Goal: Information Seeking & Learning: Learn about a topic

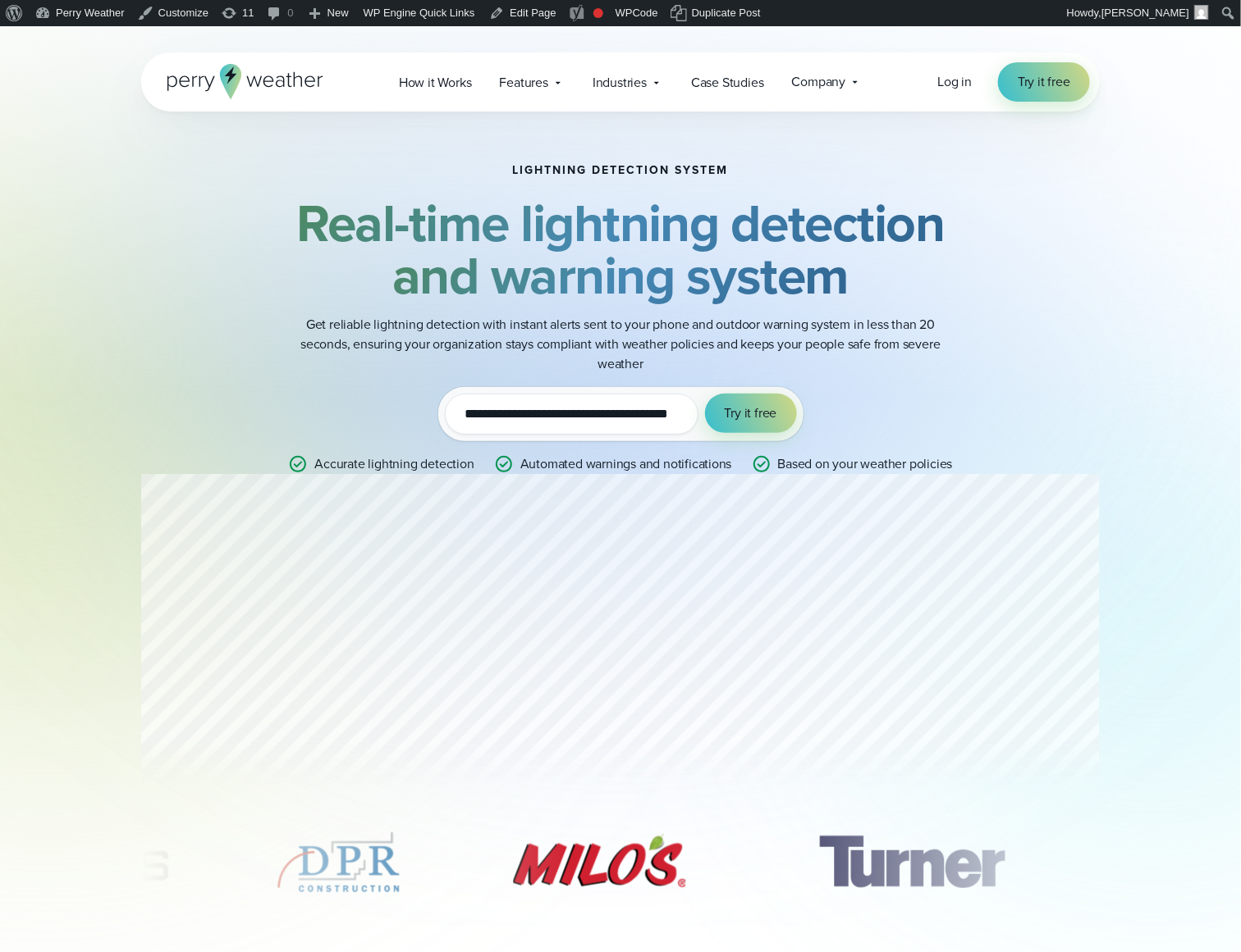
click at [640, 406] on input "**********" at bounding box center [571, 415] width 253 height 41
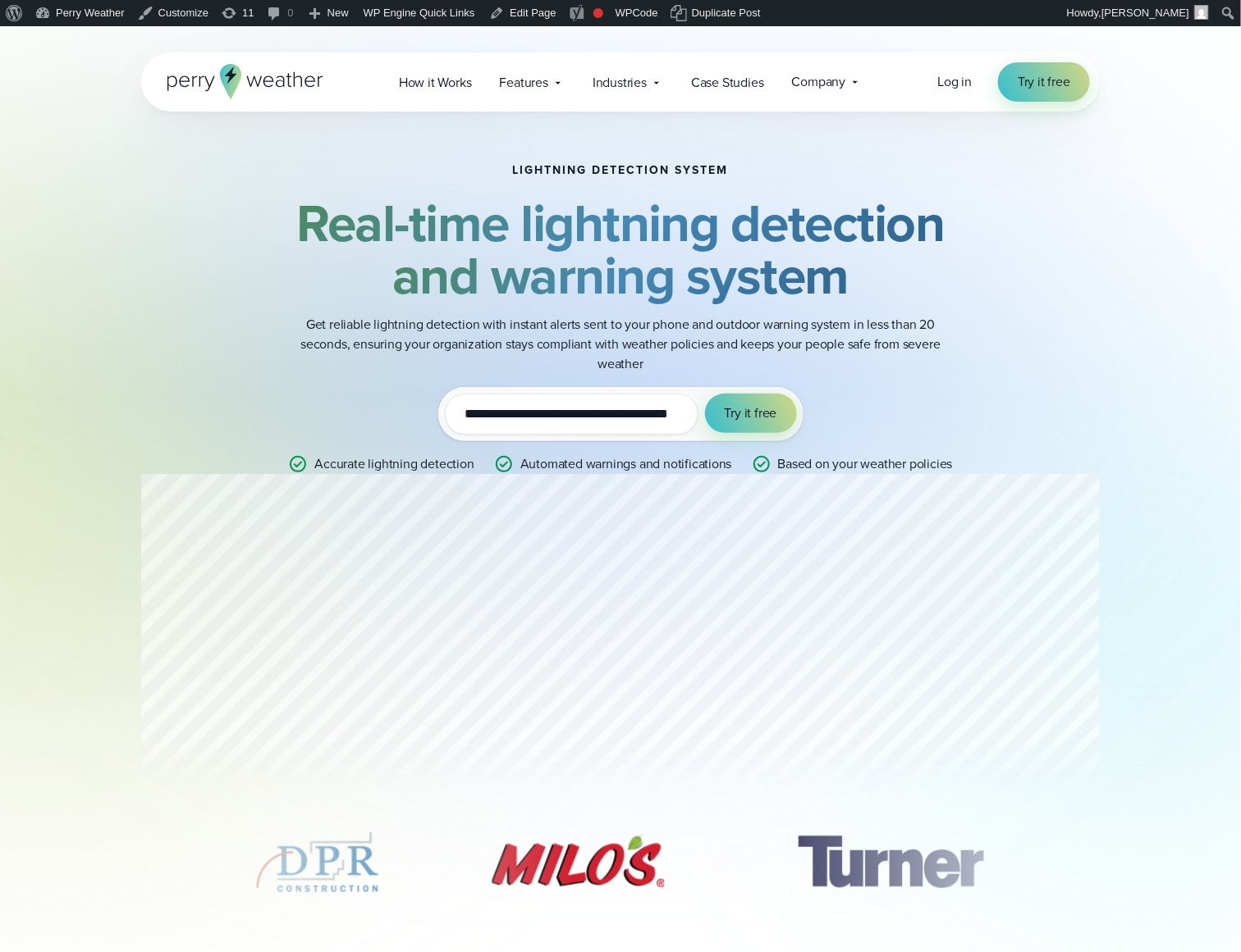
click at [640, 406] on input "**********" at bounding box center [571, 415] width 253 height 41
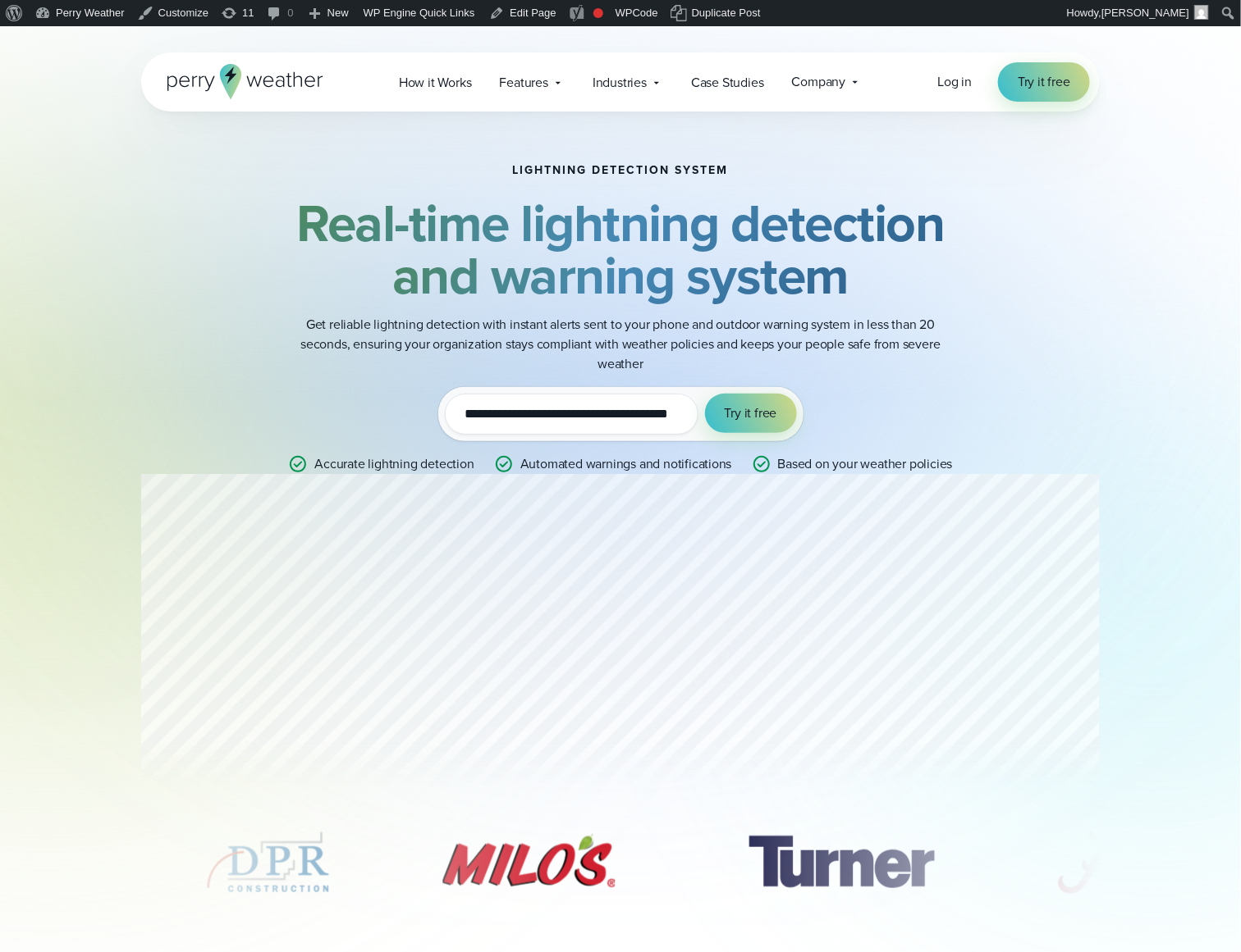
click at [281, 364] on div "**********" at bounding box center [620, 319] width 794 height 310
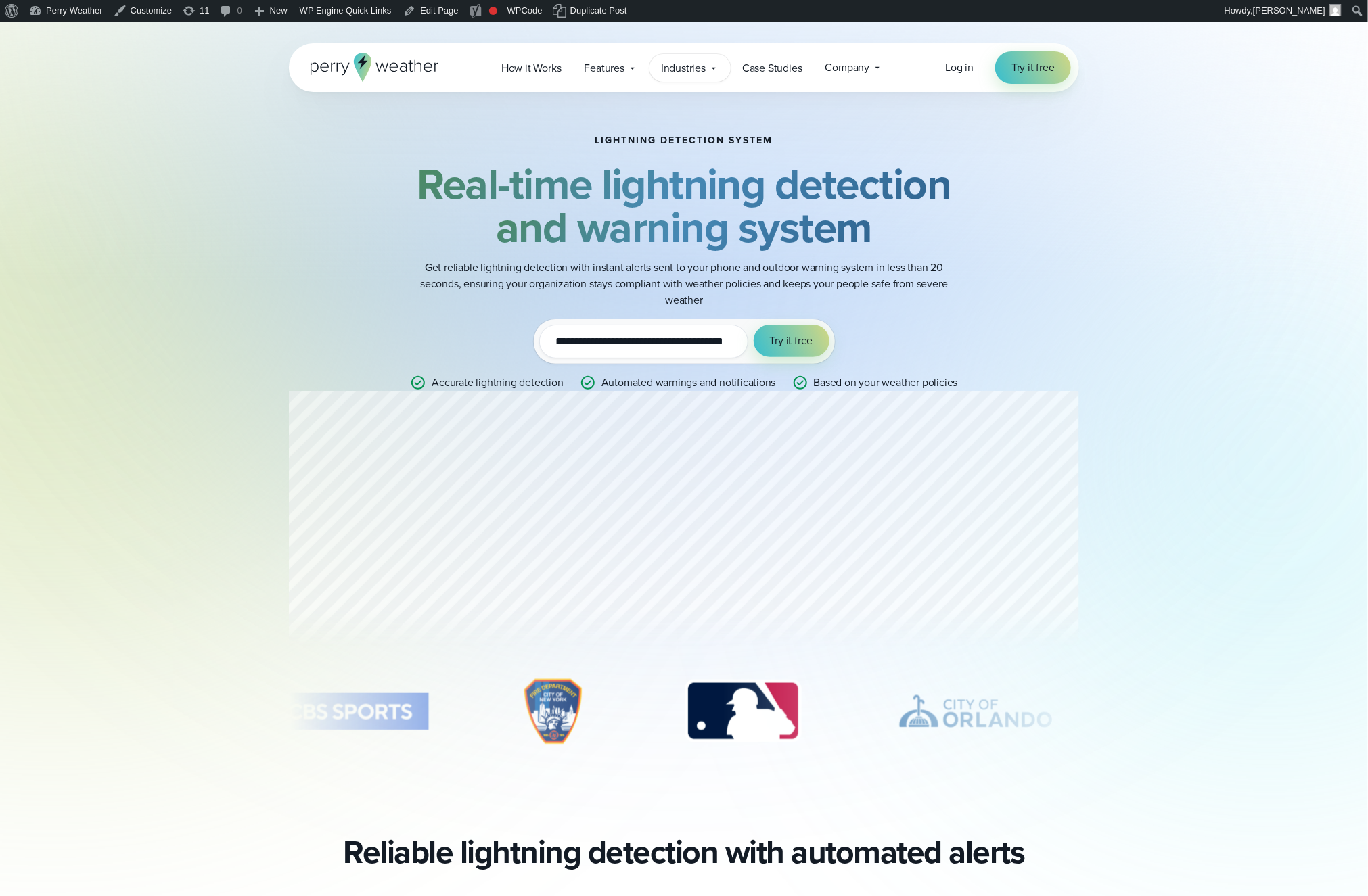
click at [690, 64] on span "Industries" at bounding box center [683, 69] width 45 height 16
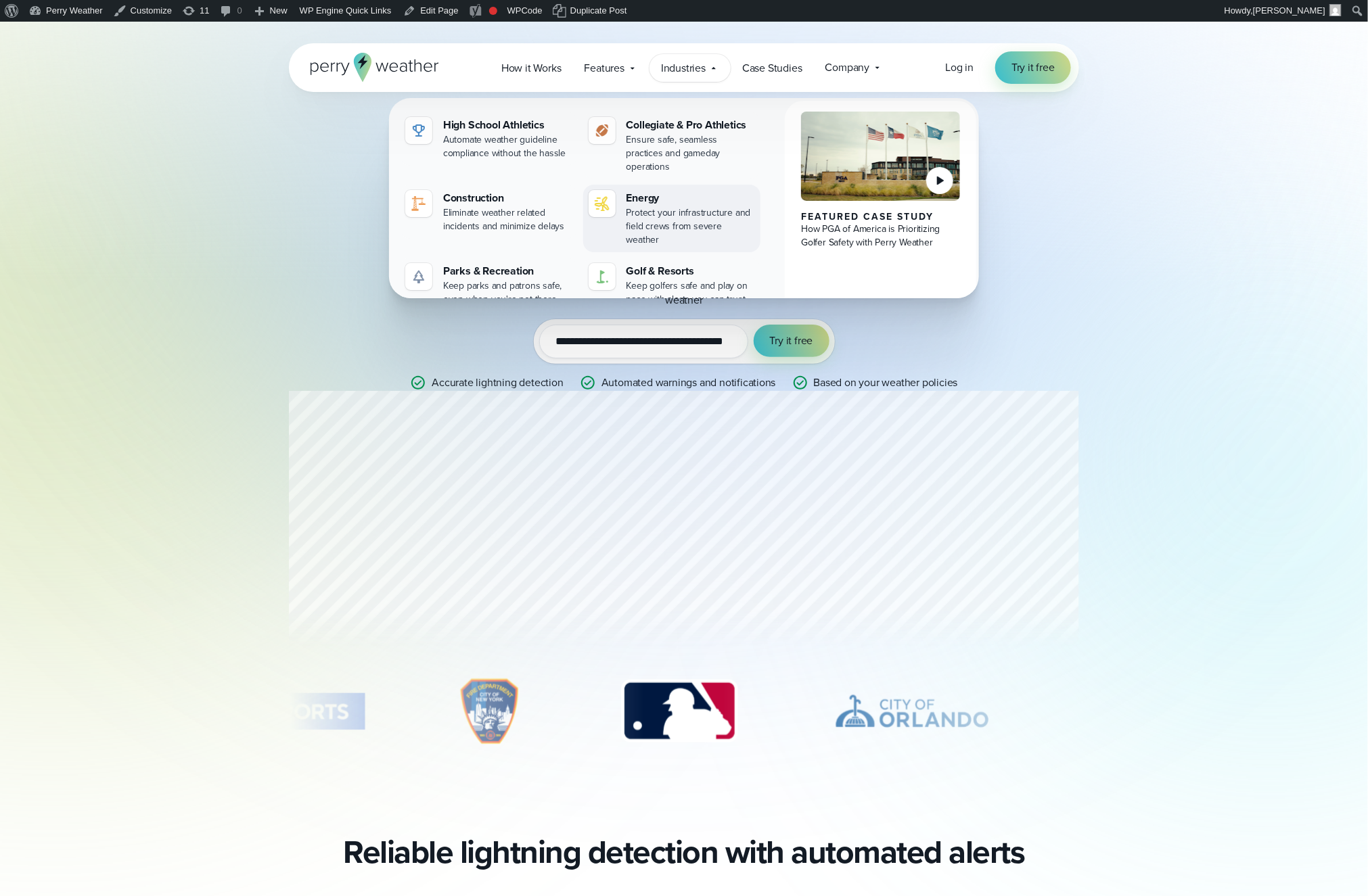
click at [681, 190] on div "Energy" at bounding box center [691, 199] width 129 height 16
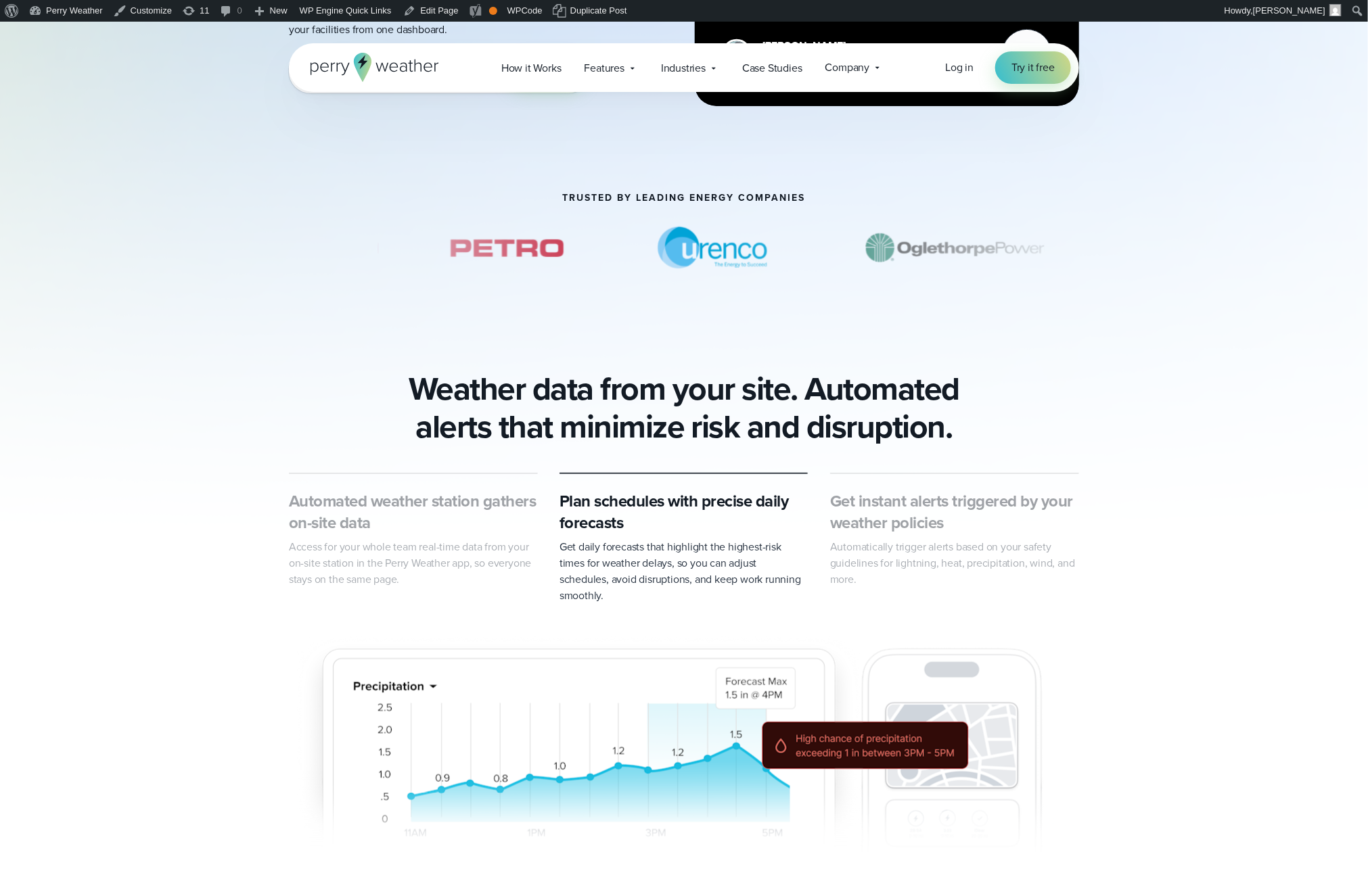
scroll to position [587, 0]
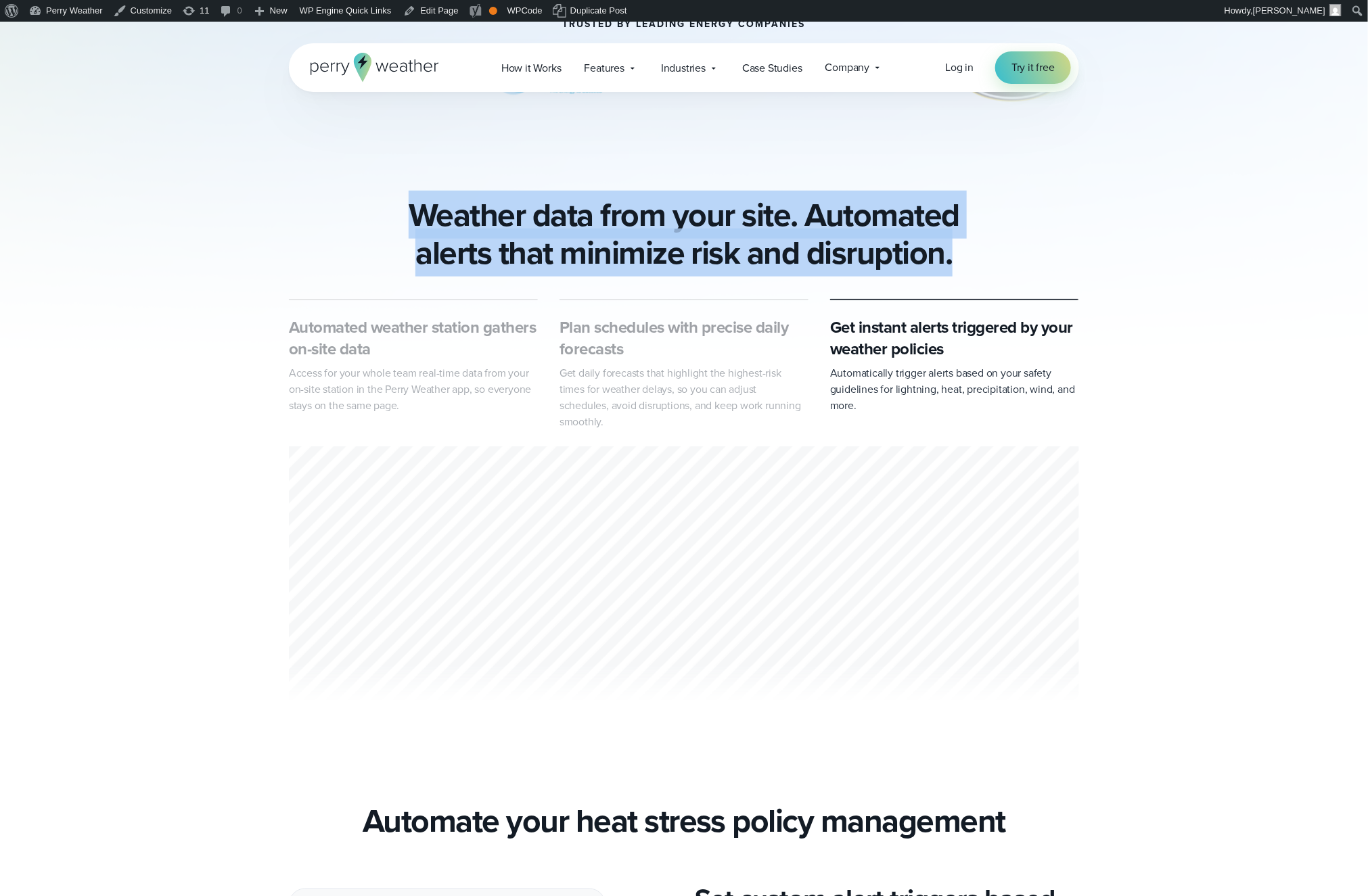
drag, startPoint x: 963, startPoint y: 258, endPoint x: 356, endPoint y: 225, distance: 607.9
click at [355, 226] on h2 "Weather data from your site. Automated alerts that minimize risk and disruption." at bounding box center [684, 234] width 790 height 75
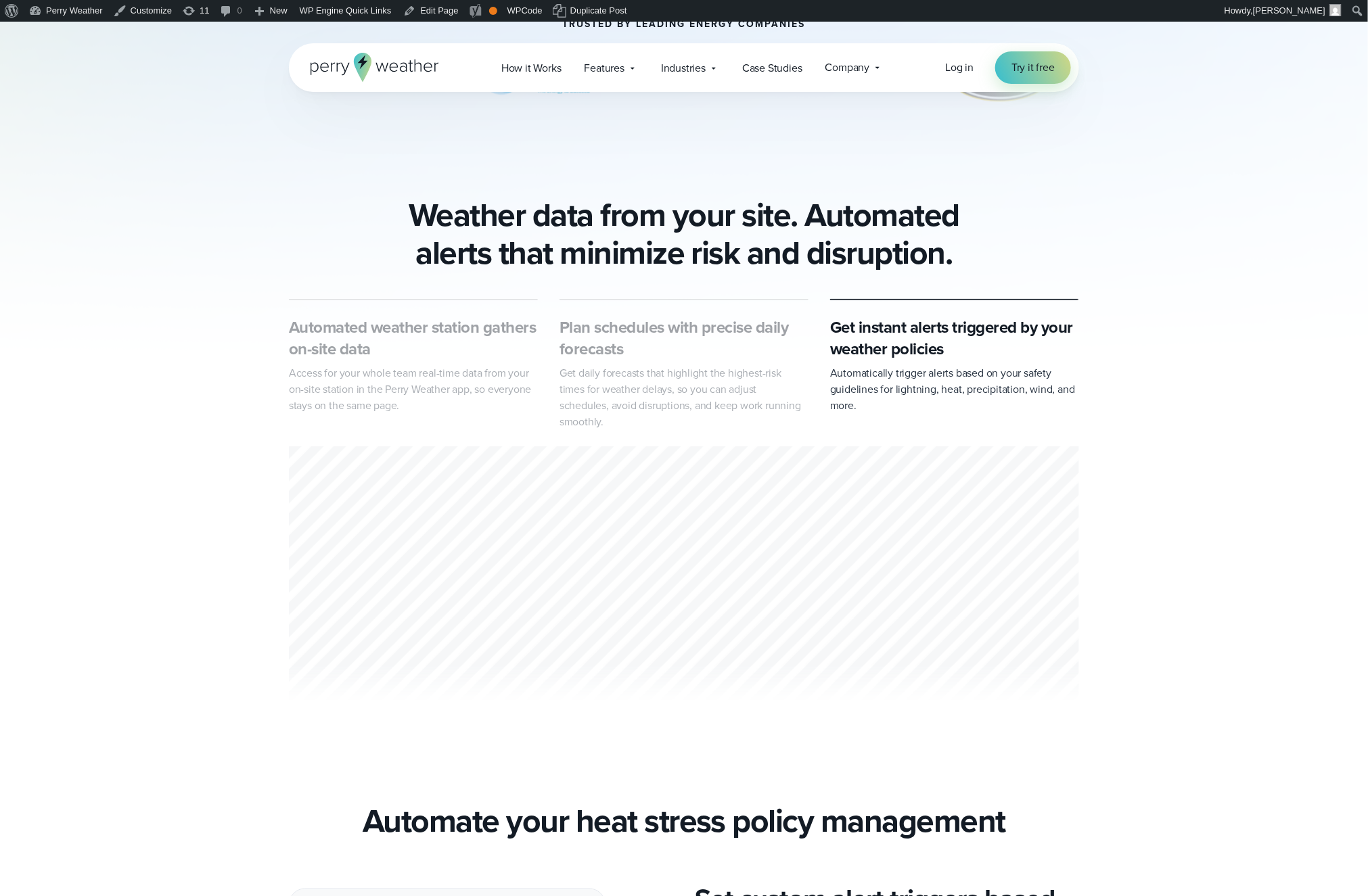
click at [487, 223] on h2 "Weather data from your site. Automated alerts that minimize risk and disruption." at bounding box center [684, 234] width 790 height 75
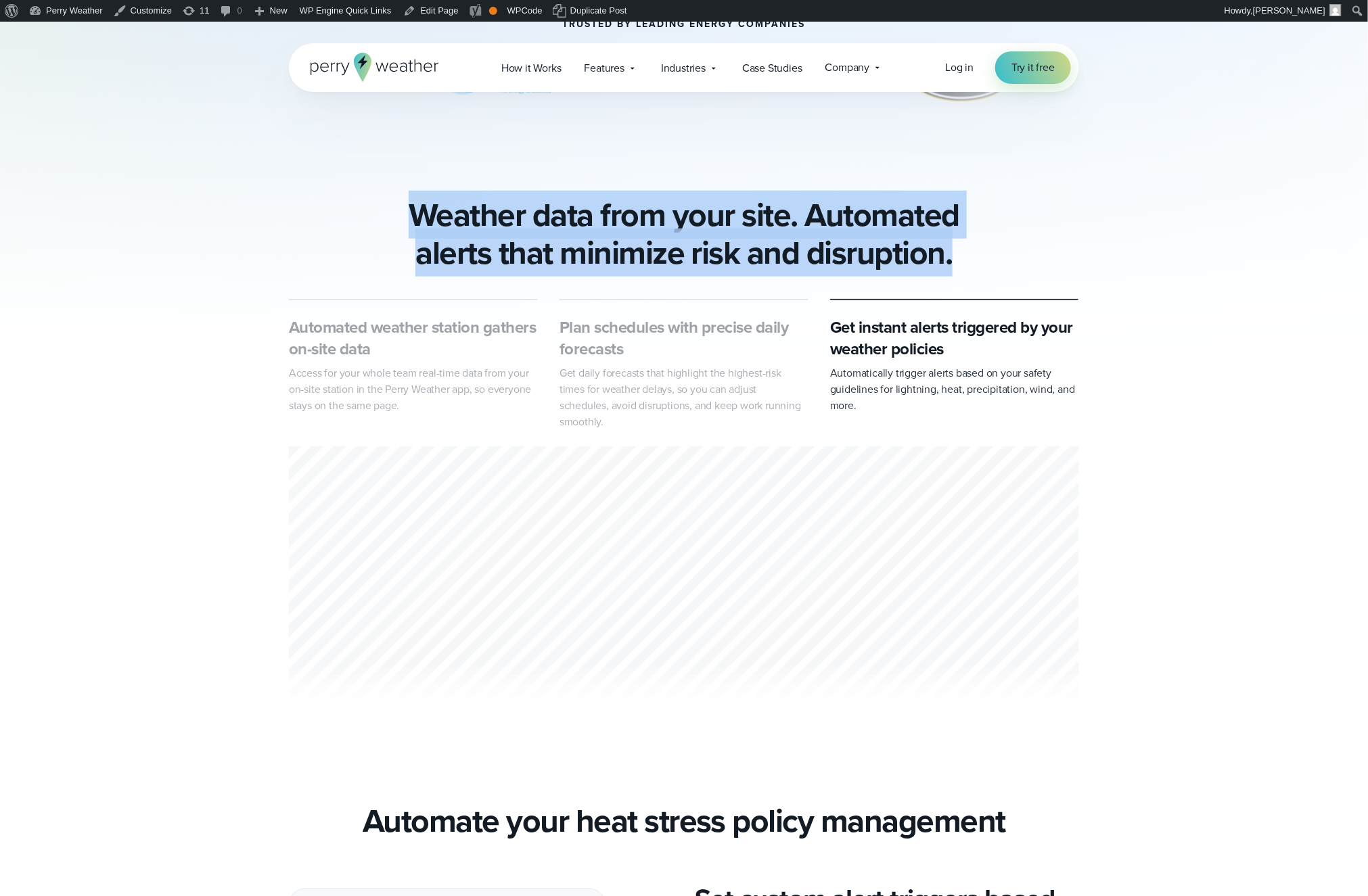
drag, startPoint x: 381, startPoint y: 211, endPoint x: 1044, endPoint y: 252, distance: 664.3
click at [1044, 252] on h2 "Weather data from your site. Automated alerts that minimize risk and disruption." at bounding box center [684, 234] width 790 height 75
click at [1021, 256] on h2 "Weather data from your site. Automated alerts that minimize risk and disruption." at bounding box center [684, 234] width 790 height 75
drag, startPoint x: 893, startPoint y: 258, endPoint x: 358, endPoint y: 219, distance: 536.4
click at [328, 214] on h2 "Weather data from your site. Automated alerts that minimize risk and disruption." at bounding box center [684, 234] width 790 height 75
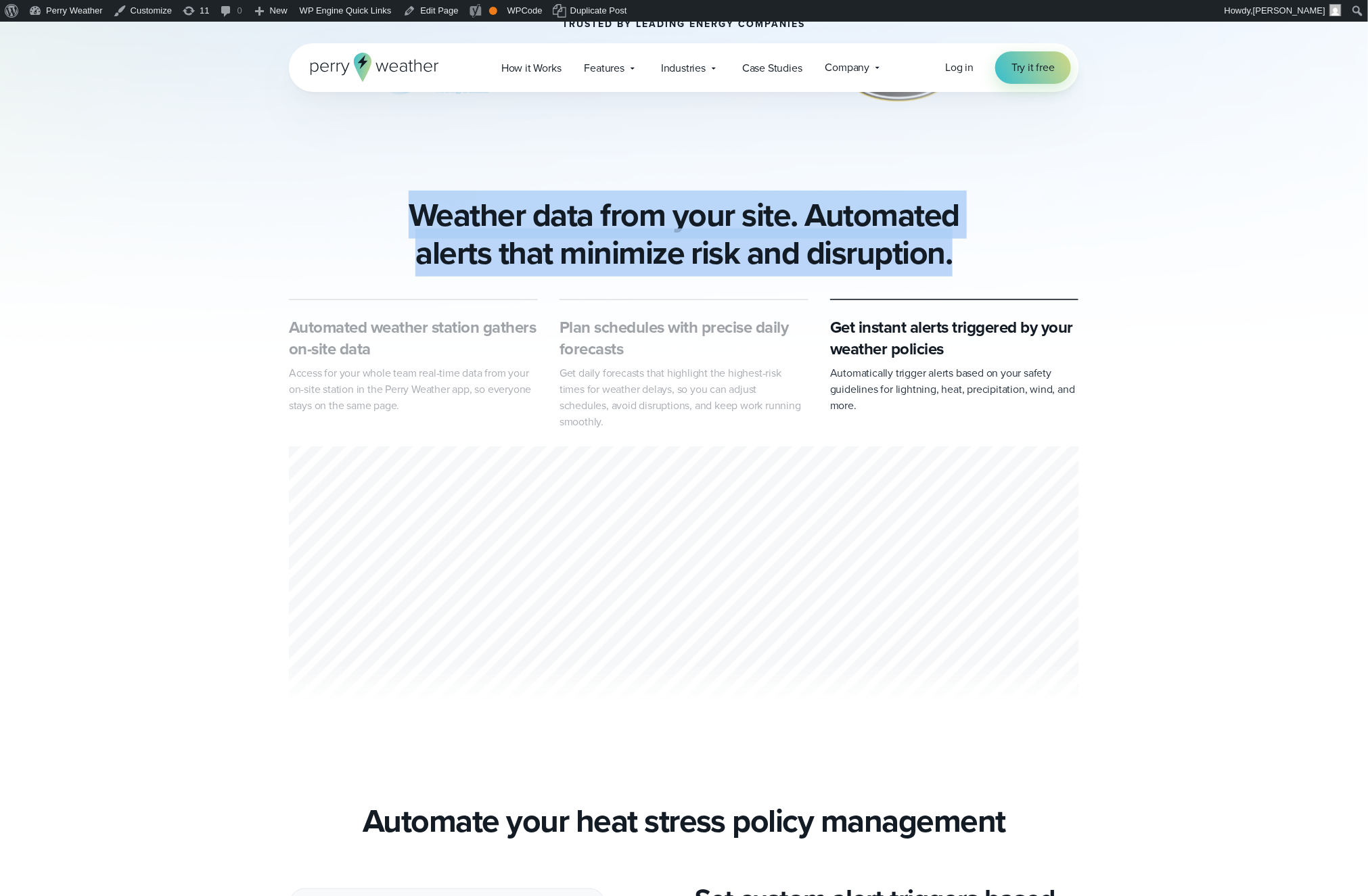
click at [632, 235] on h2 "Weather data from your site. Automated alerts that minimize risk and disruption." at bounding box center [684, 234] width 790 height 75
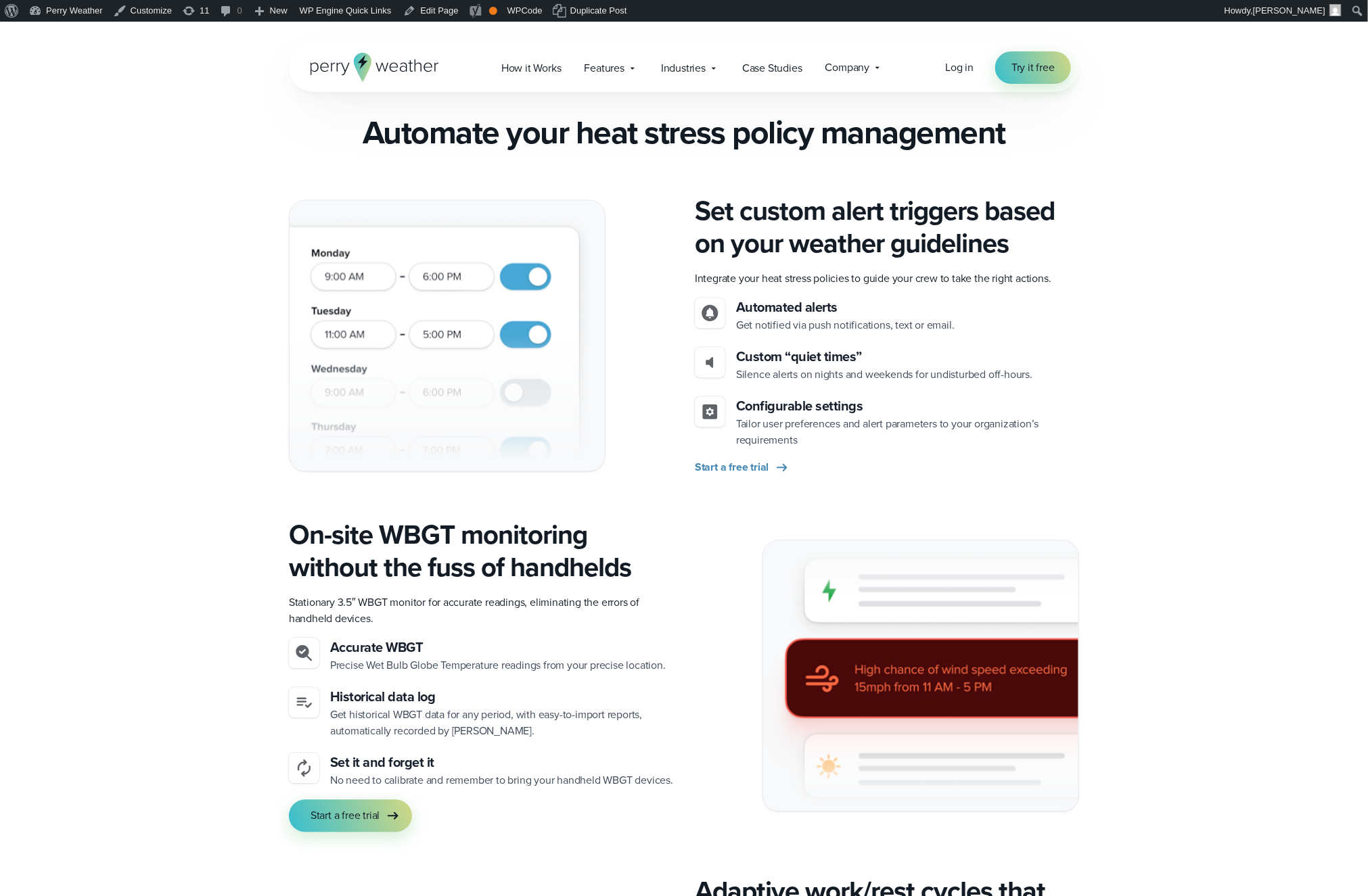
scroll to position [1265, 0]
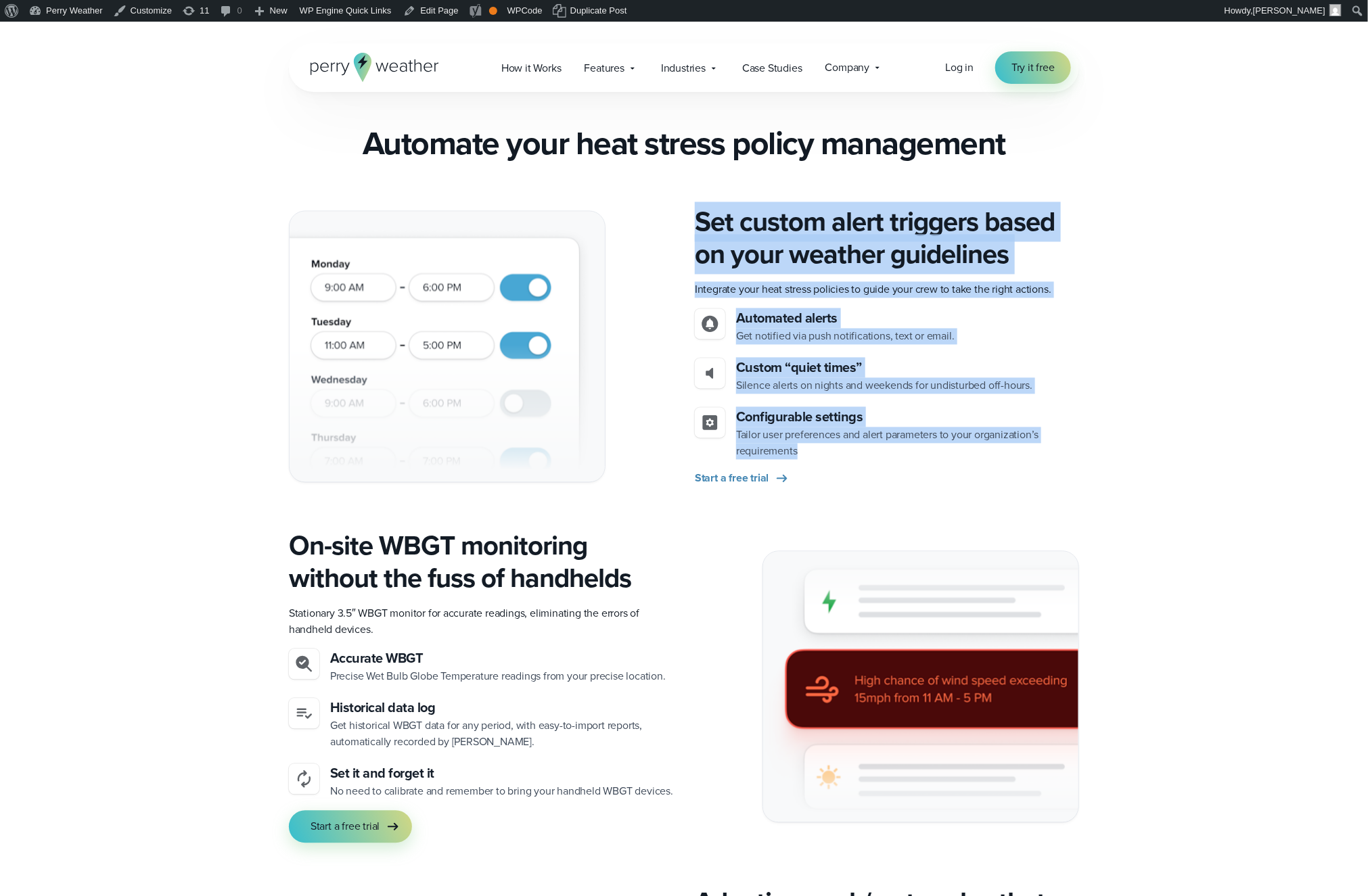
drag, startPoint x: 711, startPoint y: 197, endPoint x: 823, endPoint y: 434, distance: 262.1
click at [823, 434] on div "Set custom alert triggers based on your weather guidelines Integrate your heat …" at bounding box center [887, 346] width 384 height 281
copy div "Set custom alert triggers based on your weather guidelines Integrate your heat …"
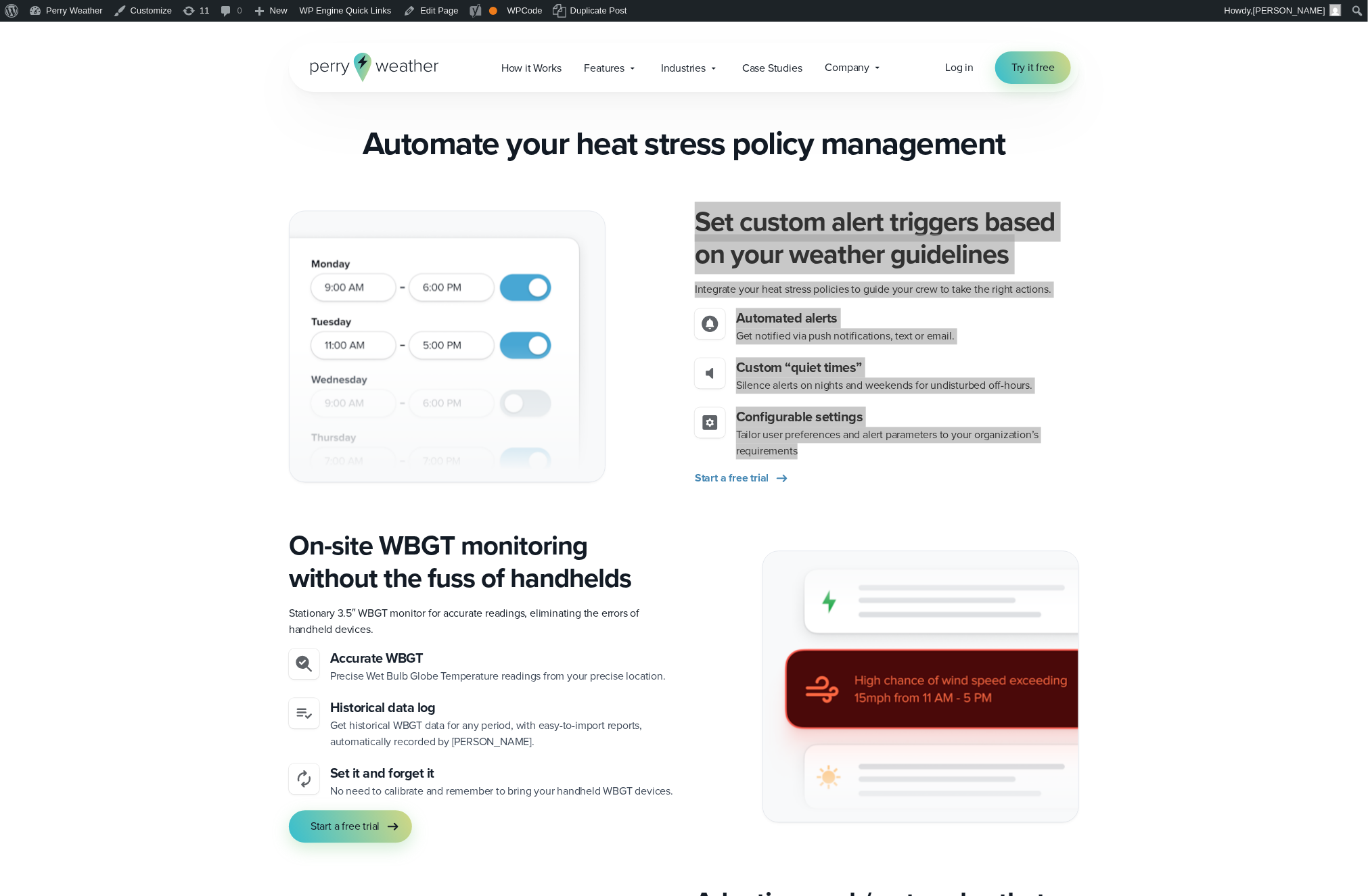
scroll to position [1364, 0]
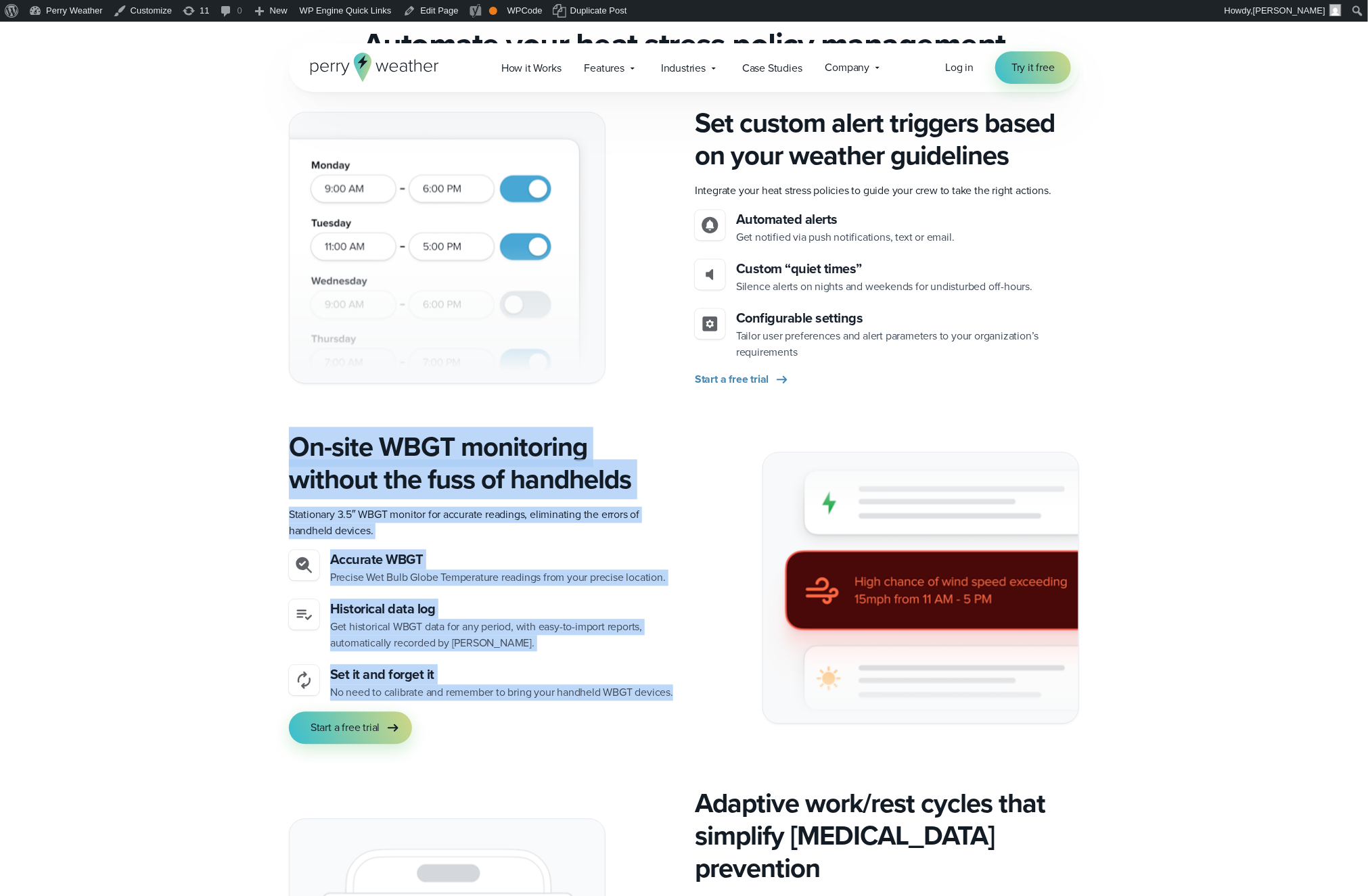
drag, startPoint x: 376, startPoint y: 691, endPoint x: 291, endPoint y: 427, distance: 277.3
click at [291, 432] on div "On-site WBGT monitoring without the fuss of handhelds Stationary 3.5″ WBGT moni…" at bounding box center [481, 588] width 384 height 313
copy div "On-site WBGT monitoring without the fuss of handhelds Stationary 3.5″ WBGT moni…"
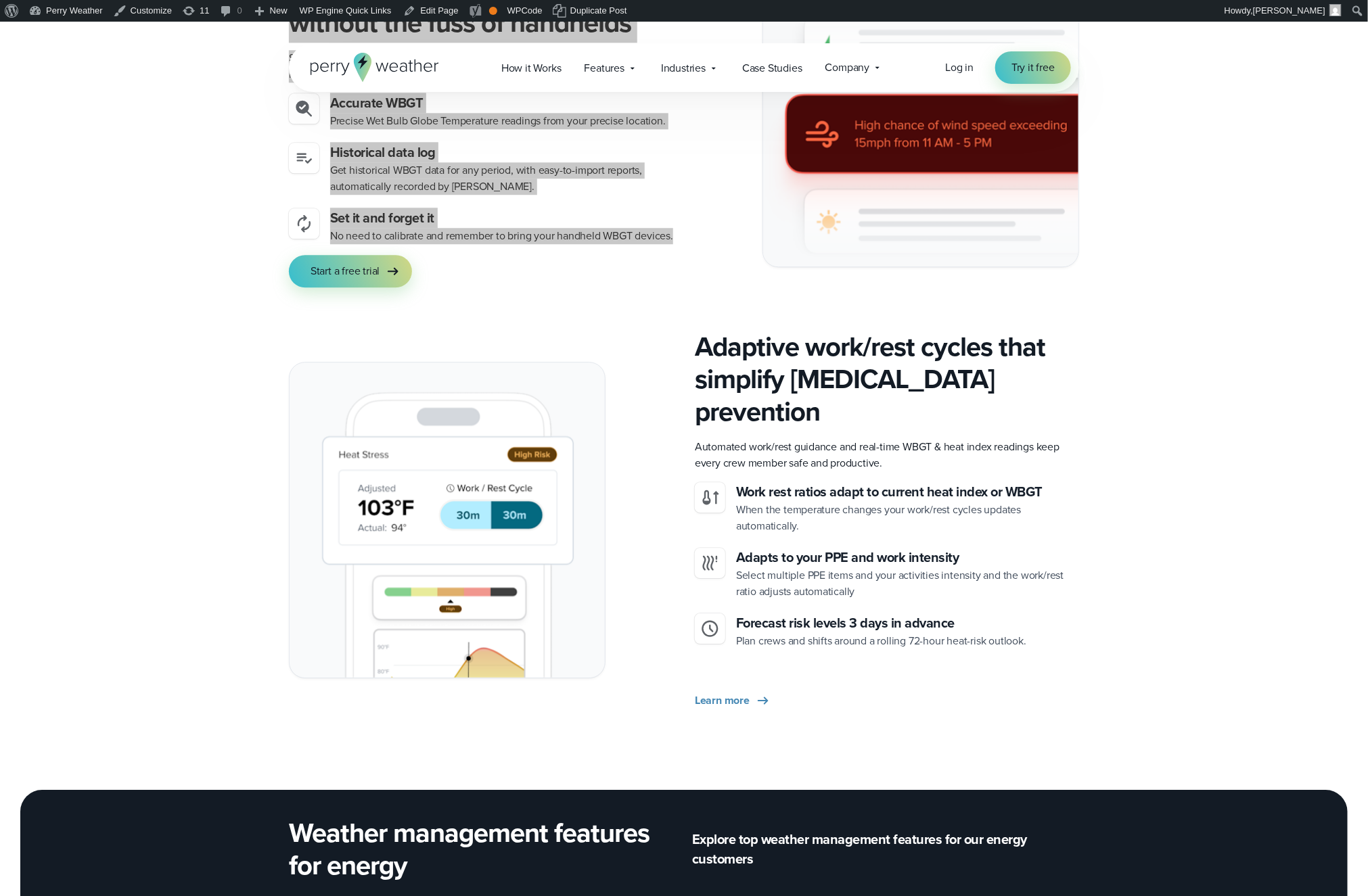
scroll to position [1834, 0]
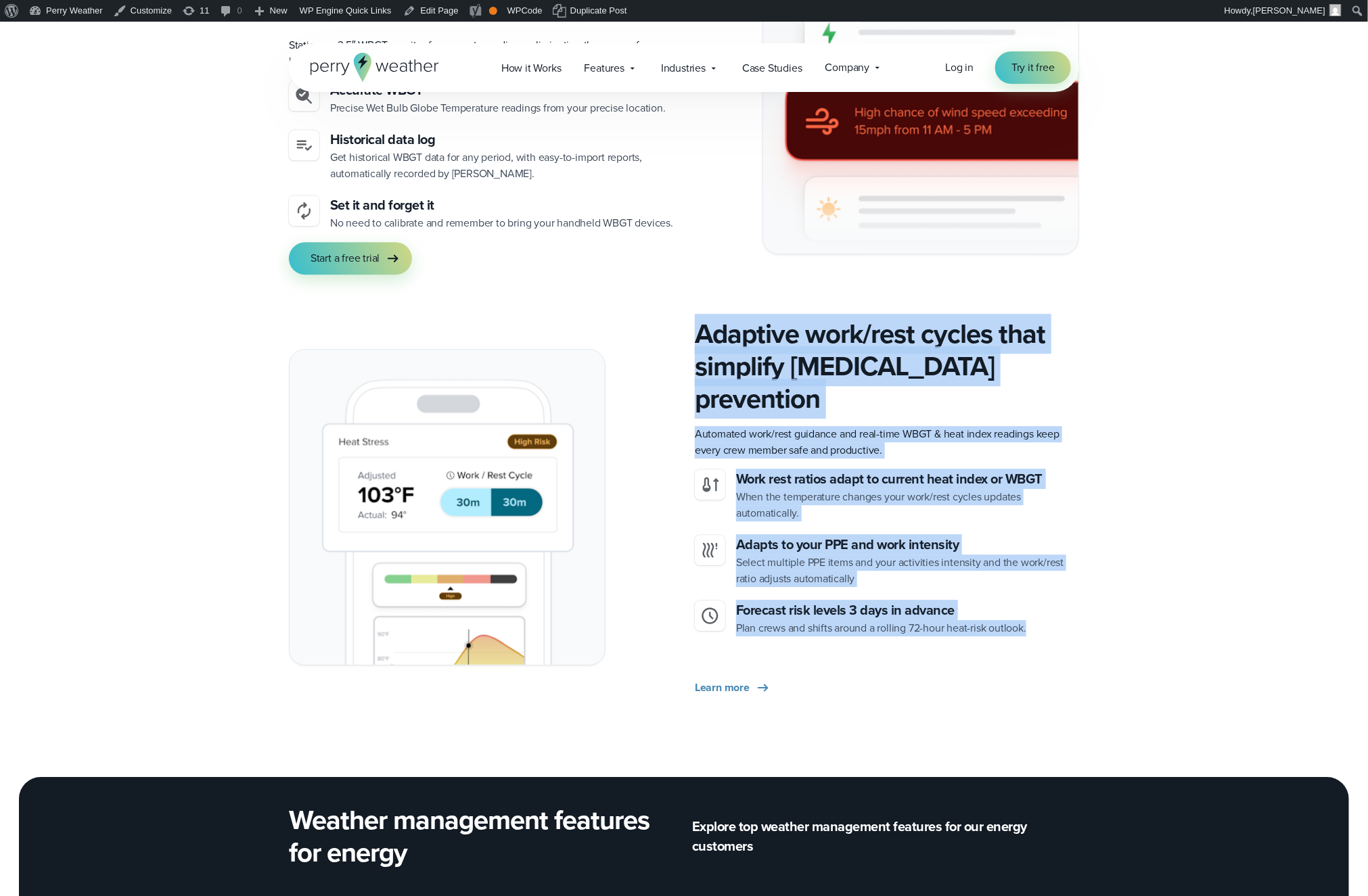
drag, startPoint x: 697, startPoint y: 329, endPoint x: 1043, endPoint y: 603, distance: 441.4
click at [1043, 603] on div "Adaptive work/rest cycles that simplify [MEDICAL_DATA] prevention Automated wor…" at bounding box center [887, 507] width 384 height 378
copy div "Adaptive work/rest cycles that simplify [MEDICAL_DATA] prevention Automated wor…"
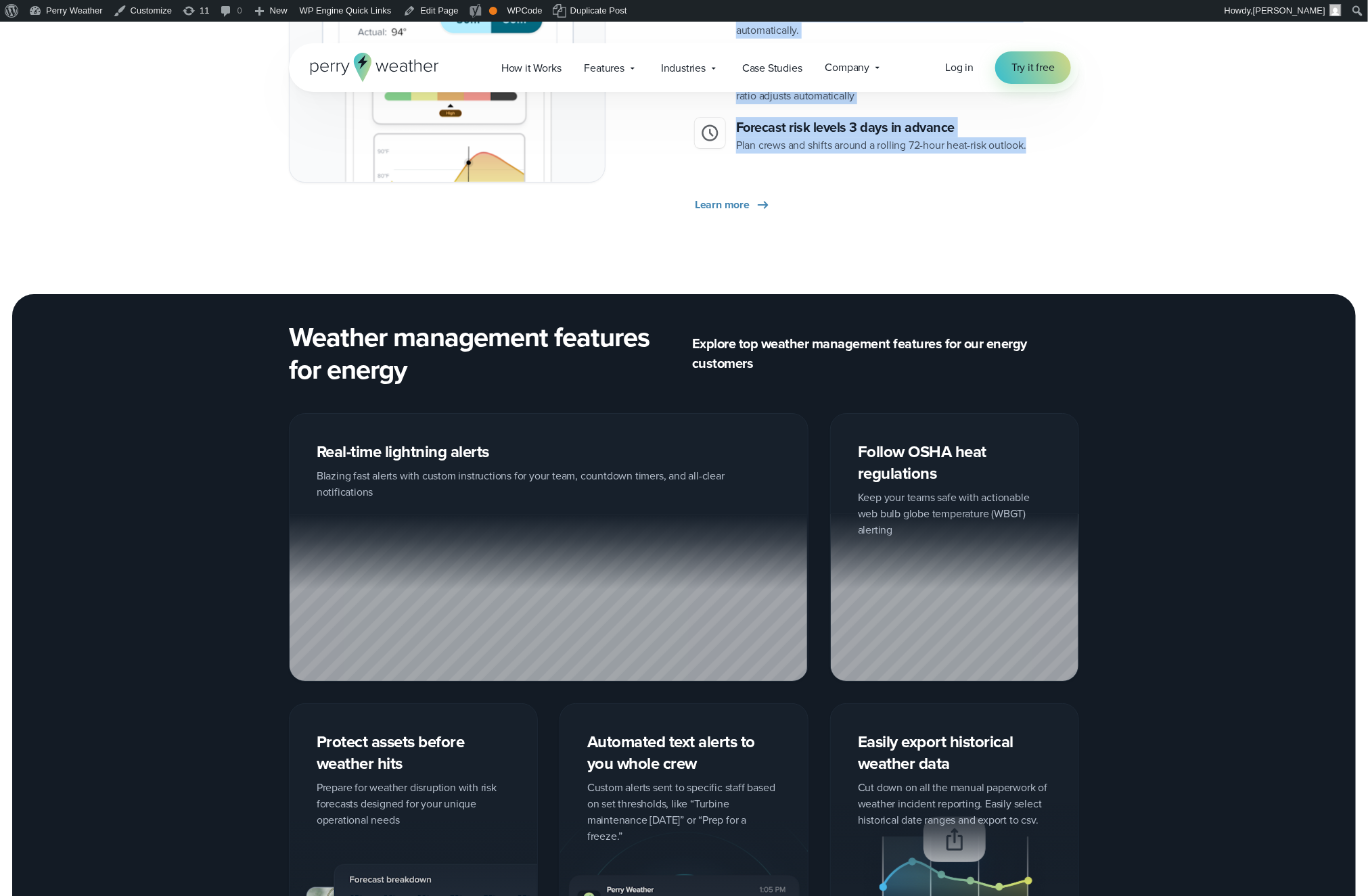
scroll to position [2403, 0]
